Goal: Information Seeking & Learning: Learn about a topic

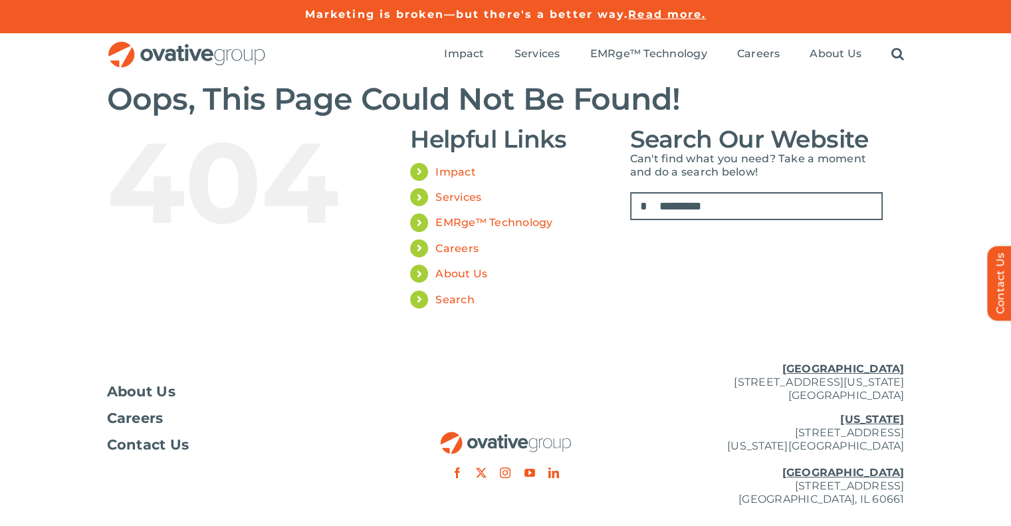
click at [672, 208] on input "Search for:" at bounding box center [756, 206] width 253 height 28
type input "**********"
click at [630, 192] on input "*" at bounding box center [644, 206] width 28 height 28
click at [755, 207] on input "**********" at bounding box center [756, 206] width 253 height 28
click at [630, 192] on input "*" at bounding box center [644, 206] width 28 height 28
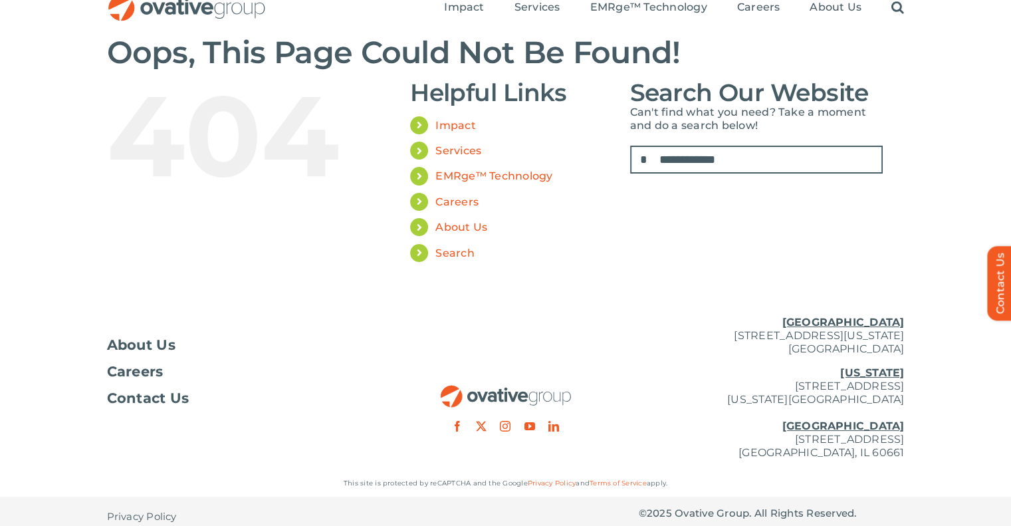
scroll to position [57, 0]
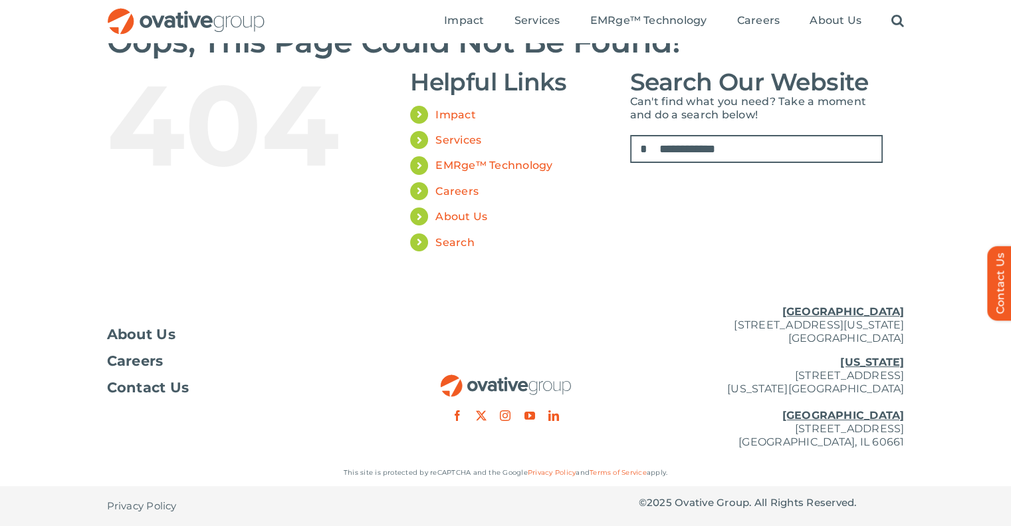
click at [666, 161] on input "**********" at bounding box center [756, 149] width 253 height 28
drag, startPoint x: 739, startPoint y: 149, endPoint x: 749, endPoint y: 149, distance: 10.0
click at [741, 147] on input "**********" at bounding box center [756, 149] width 253 height 28
click at [643, 153] on input "*" at bounding box center [644, 149] width 28 height 28
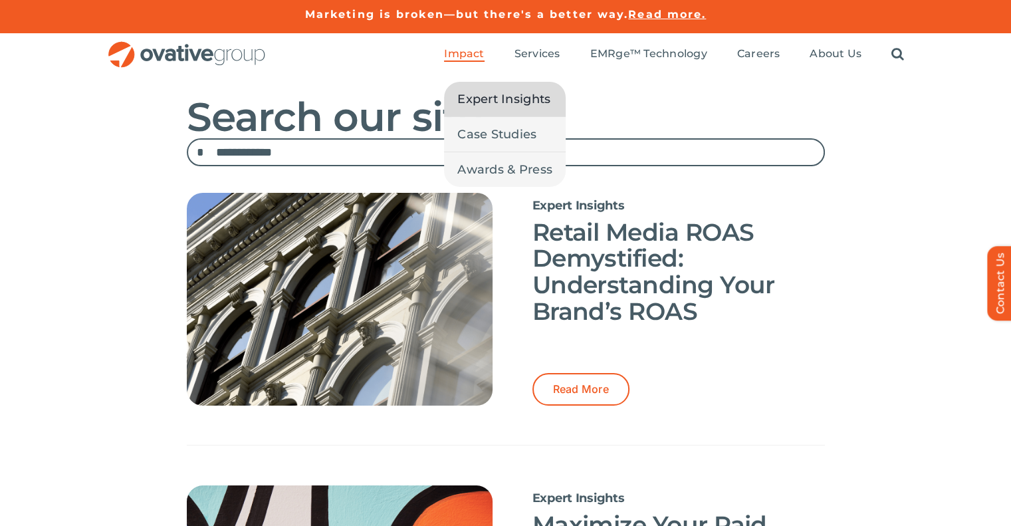
click at [479, 94] on span "Expert Insights" at bounding box center [503, 99] width 93 height 19
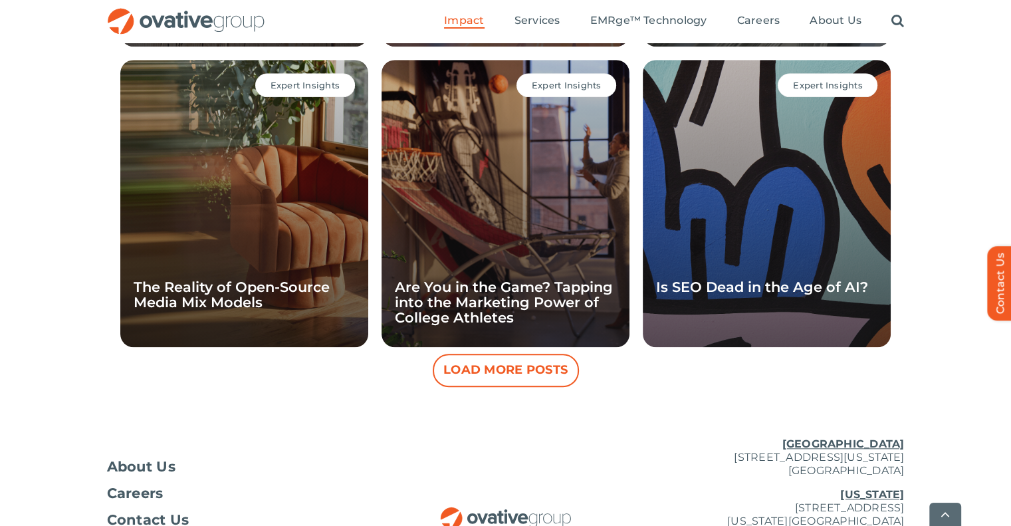
scroll to position [1356, 0]
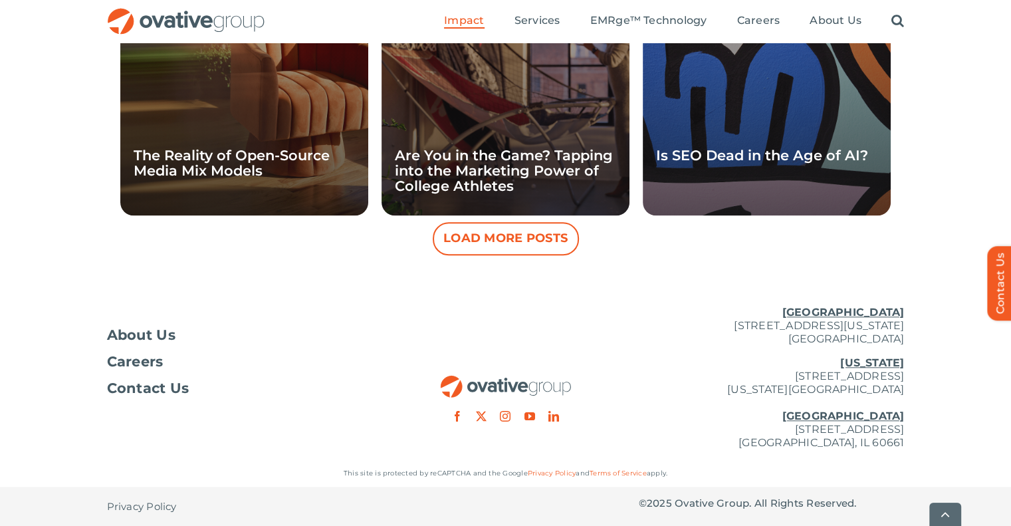
click at [452, 242] on button "Load More Posts" at bounding box center [506, 238] width 146 height 33
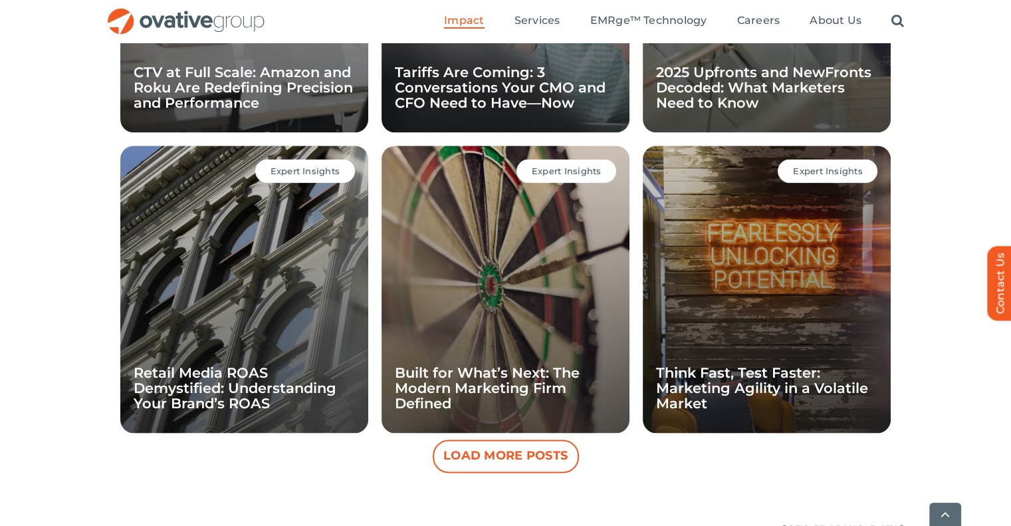
scroll to position [1888, 0]
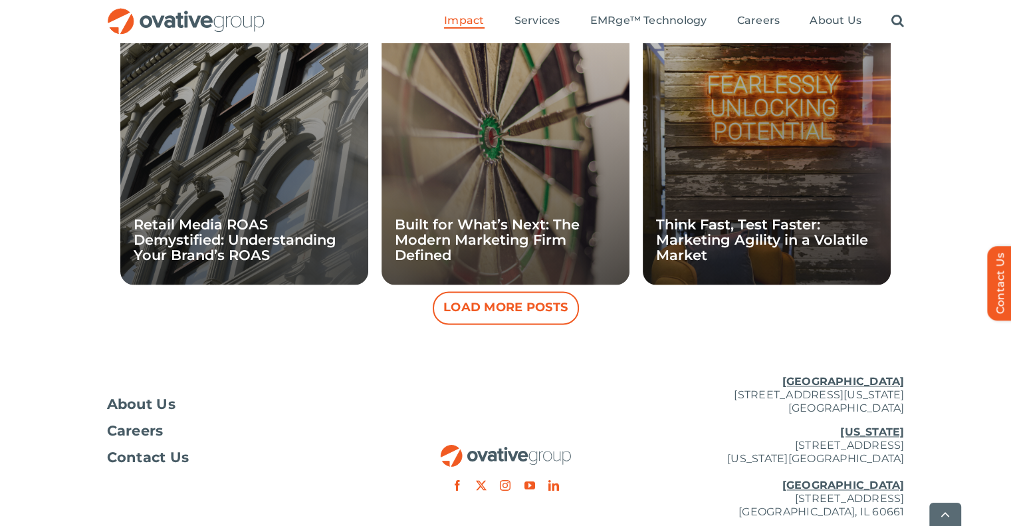
click at [478, 303] on button "Load More Posts" at bounding box center [506, 307] width 146 height 33
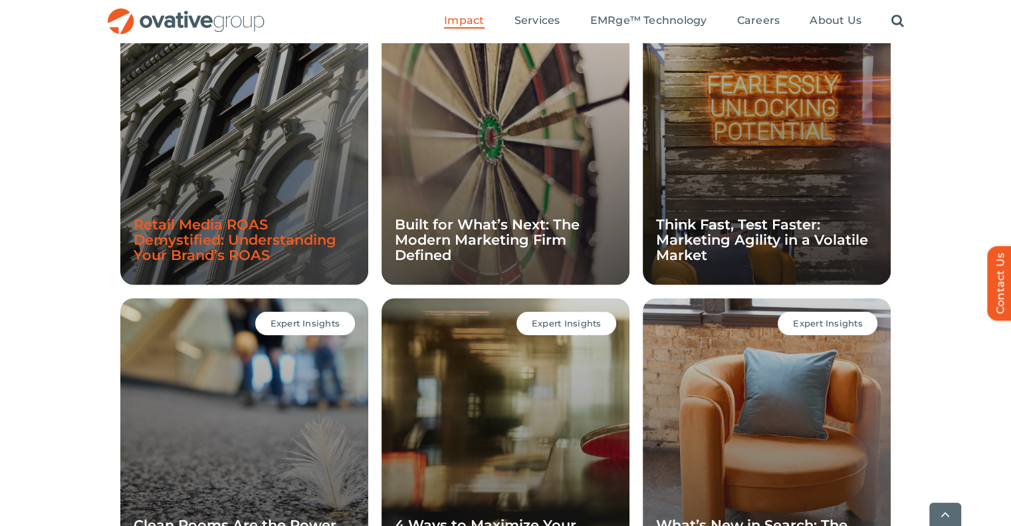
click at [203, 241] on link "Retail Media ROAS Demystified: Understanding Your Brand’s ROAS" at bounding box center [235, 239] width 203 height 47
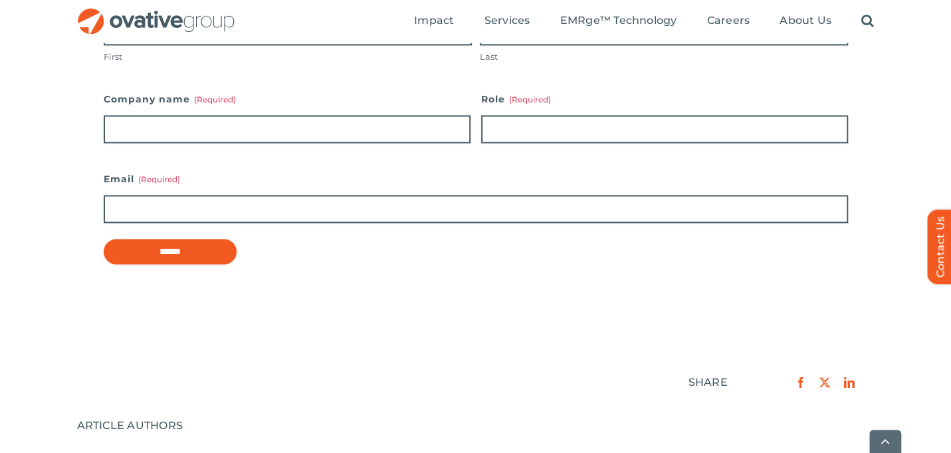
scroll to position [1463, 0]
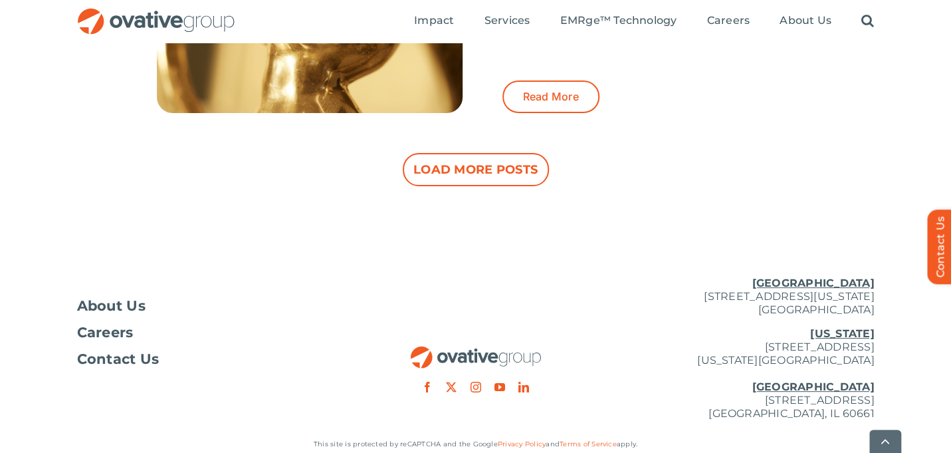
scroll to position [2969, 0]
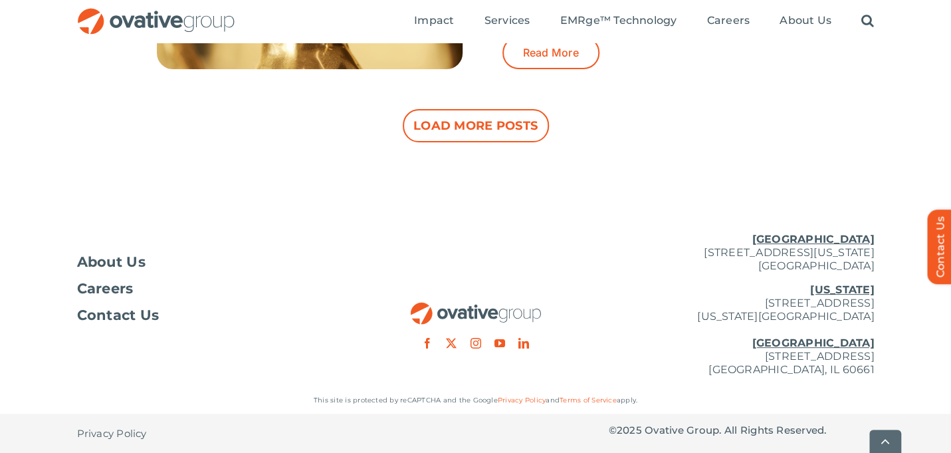
click at [439, 136] on button "Load More Posts" at bounding box center [476, 125] width 146 height 33
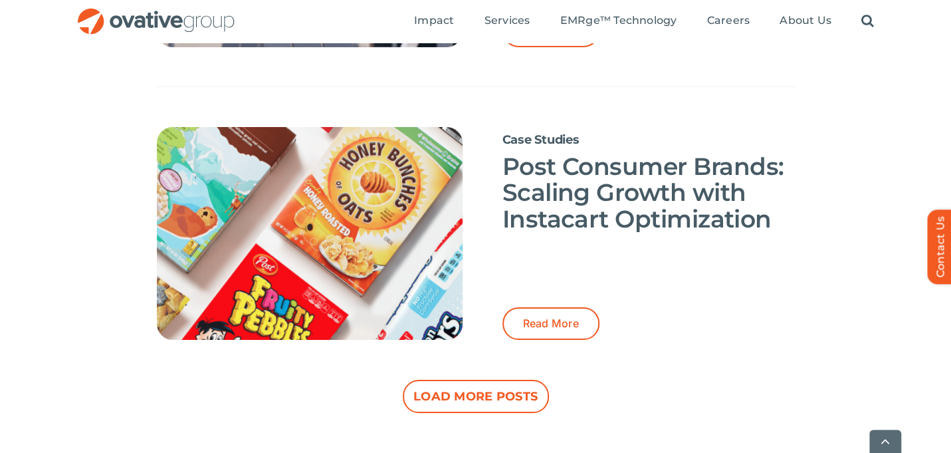
scroll to position [5629, 0]
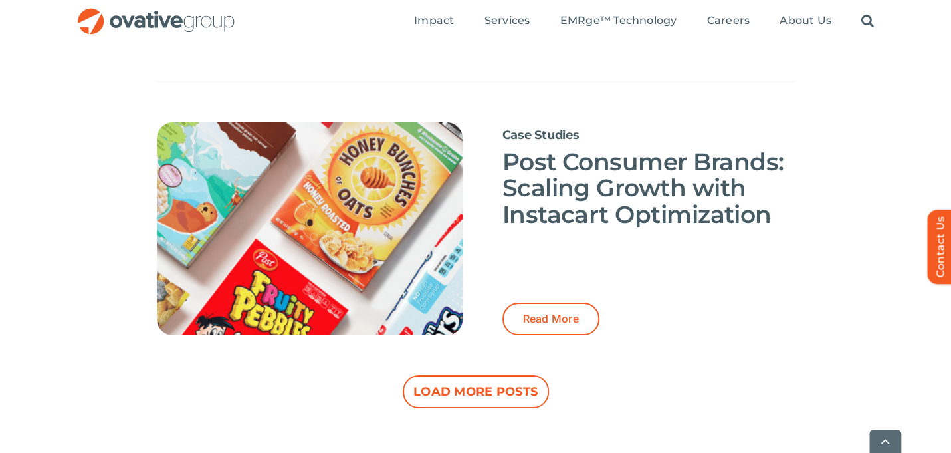
click at [499, 392] on button "Load More Posts" at bounding box center [476, 391] width 146 height 33
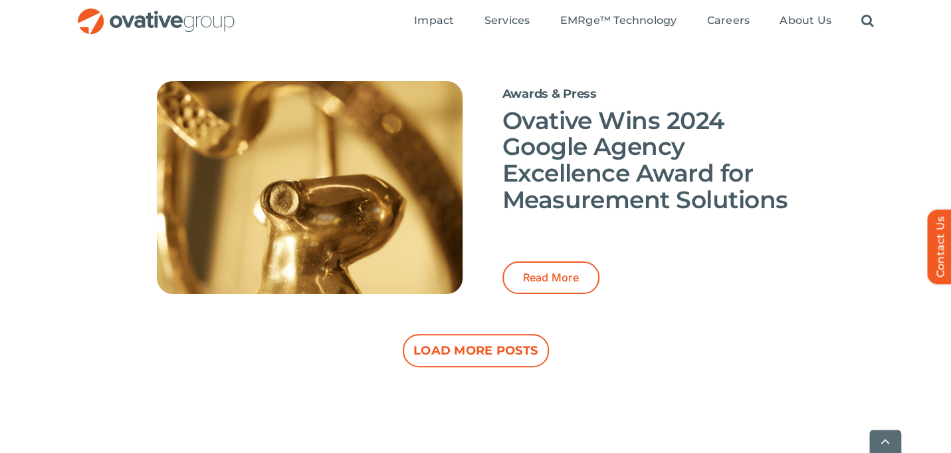
scroll to position [8820, 0]
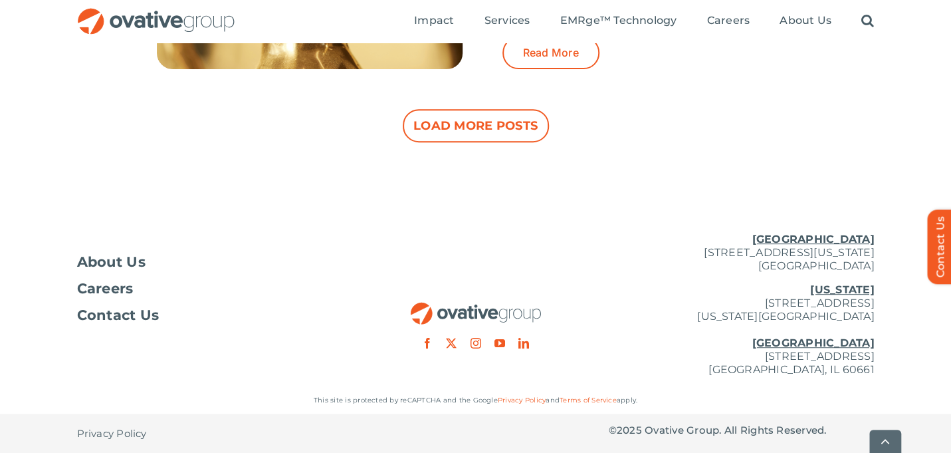
click at [460, 122] on button "Load More Posts" at bounding box center [476, 125] width 146 height 33
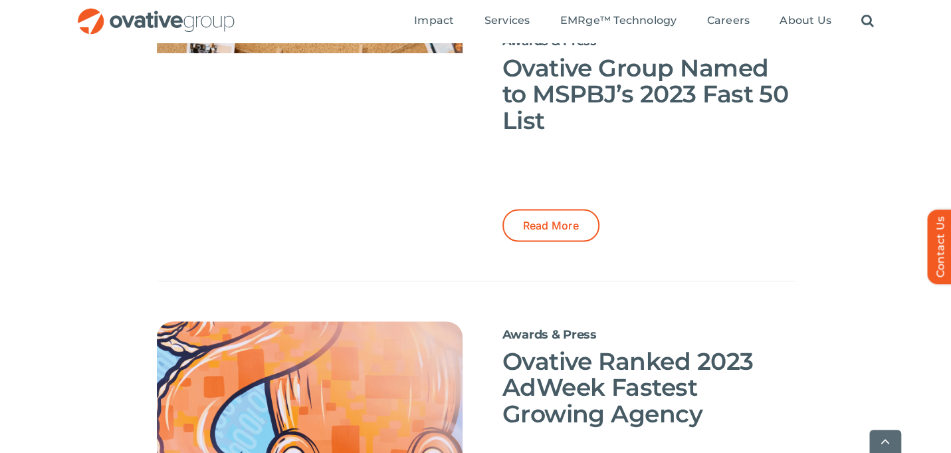
scroll to position [10017, 0]
